Goal: Find specific page/section

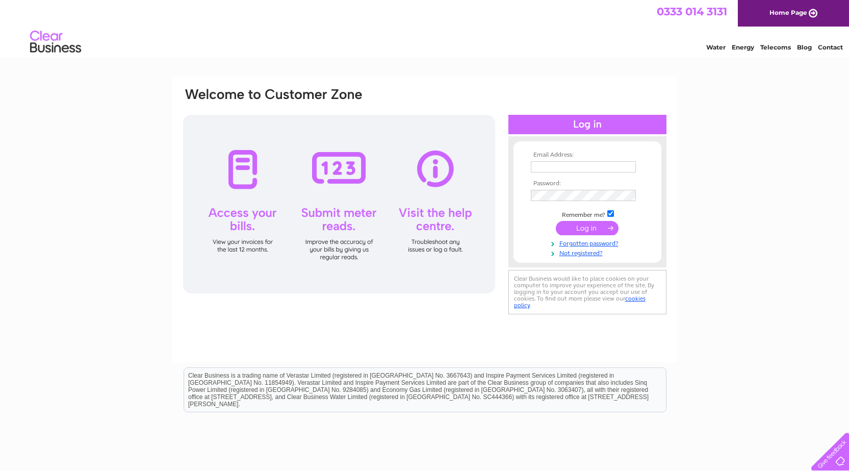
type input "[EMAIL_ADDRESS][DOMAIN_NAME]"
click at [589, 228] on input "submit" at bounding box center [587, 228] width 63 height 14
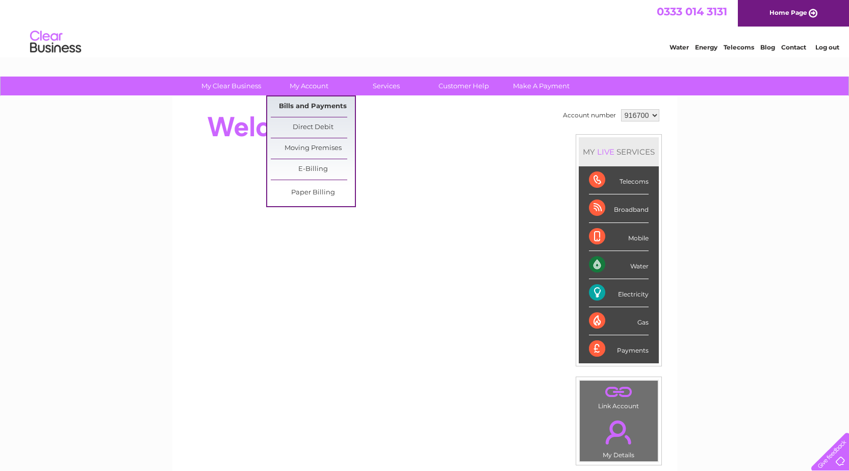
click at [305, 104] on link "Bills and Payments" at bounding box center [313, 106] width 84 height 20
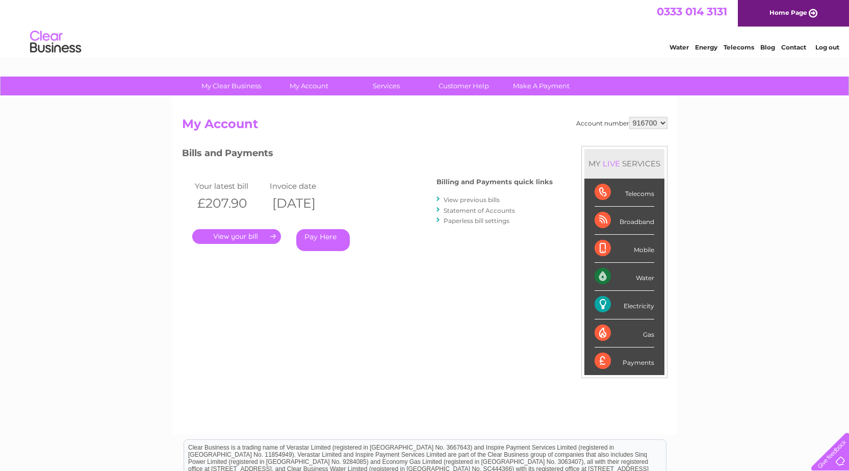
click at [236, 234] on link "." at bounding box center [236, 236] width 89 height 15
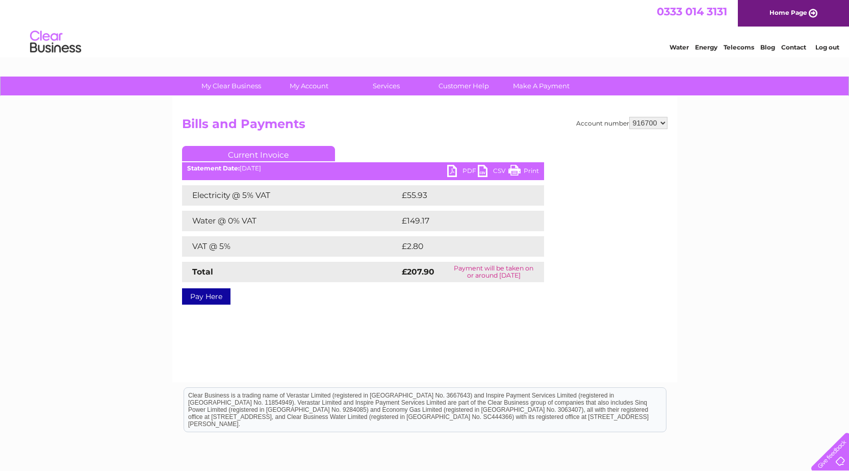
click at [526, 172] on link "Print" at bounding box center [524, 172] width 31 height 15
